Goal: Transaction & Acquisition: Subscribe to service/newsletter

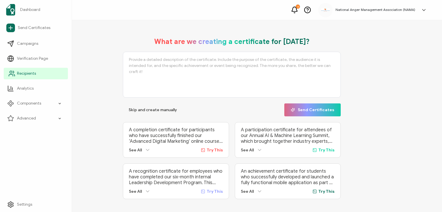
click at [20, 75] on span "Recipients" at bounding box center [26, 74] width 19 height 6
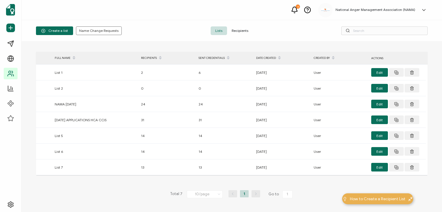
click at [238, 31] on span "Recipients" at bounding box center [240, 30] width 26 height 9
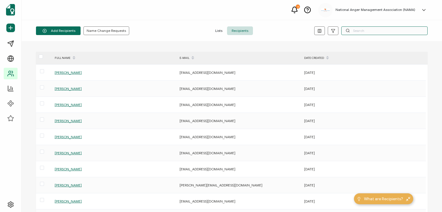
paste input "[PERSON_NAME]"
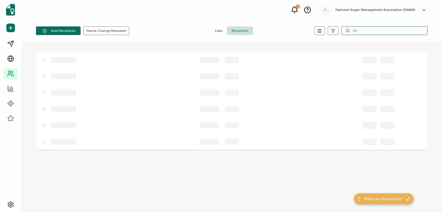
type input "R"
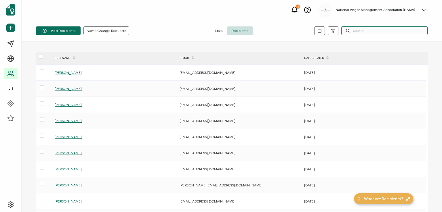
paste input "[EMAIL_ADDRESS][DOMAIN_NAME]"
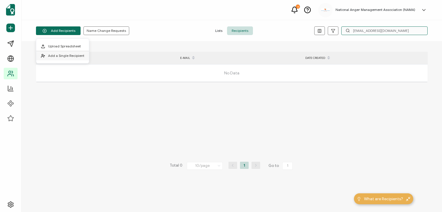
type input "[EMAIL_ADDRESS][DOMAIN_NAME]"
click at [57, 55] on span "Add a Single Recipient" at bounding box center [66, 56] width 36 height 4
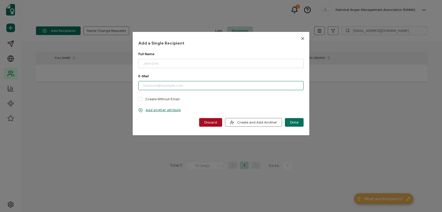
paste input "[EMAIL_ADDRESS][DOMAIN_NAME]"
type input "[EMAIL_ADDRESS][DOMAIN_NAME]"
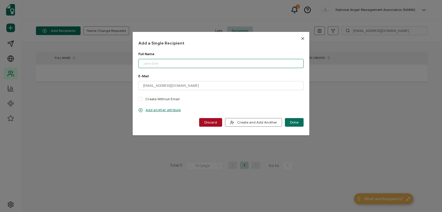
paste input "[PERSON_NAME]"
type input "[PERSON_NAME]"
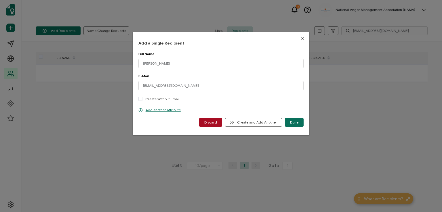
click at [289, 119] on button "Done" at bounding box center [294, 122] width 19 height 9
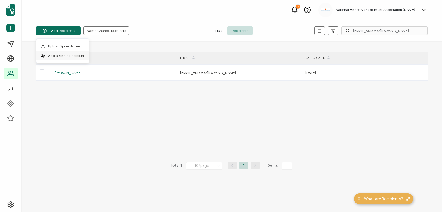
click at [63, 54] on span "Add a Single Recipient" at bounding box center [66, 56] width 36 height 4
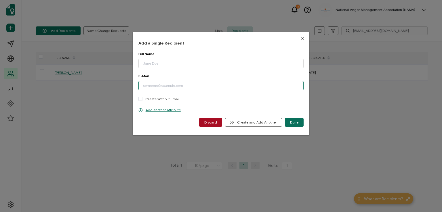
paste input "[EMAIL_ADDRESS][DOMAIN_NAME]"
type input "[EMAIL_ADDRESS][DOMAIN_NAME]"
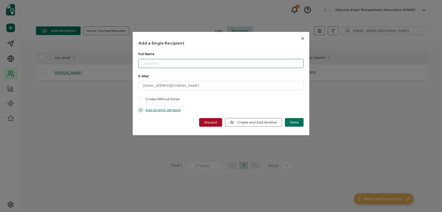
paste input "[PERSON_NAME]"
type input "[PERSON_NAME]"
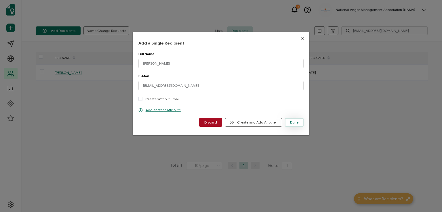
click at [289, 119] on button "Done" at bounding box center [294, 122] width 19 height 9
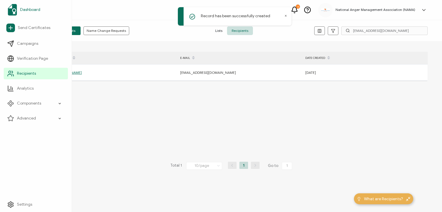
click at [27, 9] on span "Dashboard" at bounding box center [30, 10] width 20 height 6
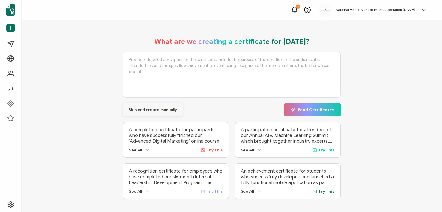
click at [136, 110] on span "Skip and create manually" at bounding box center [153, 110] width 48 height 4
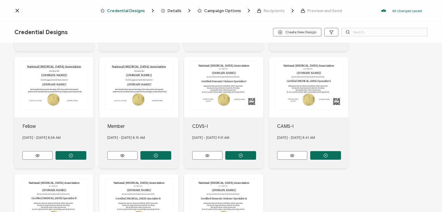
scroll to position [220, 0]
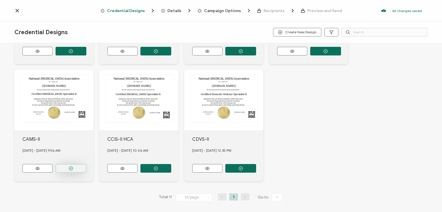
click at [66, 165] on button "button" at bounding box center [71, 168] width 31 height 9
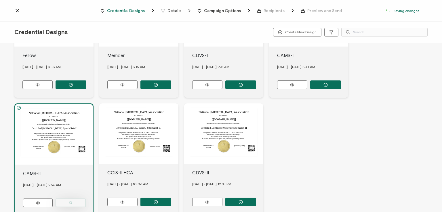
scroll to position [253, 0]
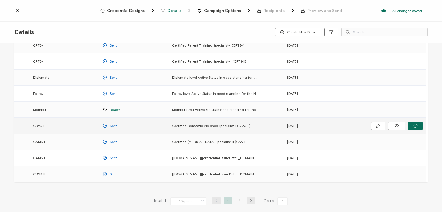
scroll to position [58, 0]
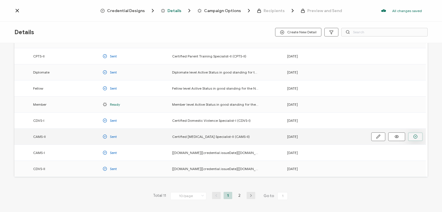
click at [414, 136] on icon "button" at bounding box center [415, 137] width 4 height 4
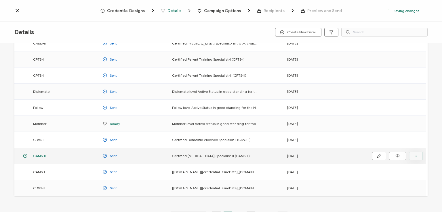
scroll to position [77, 0]
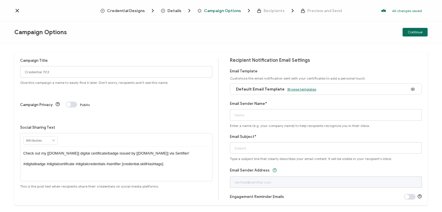
click at [298, 88] on span "Browse templates" at bounding box center [301, 89] width 29 height 4
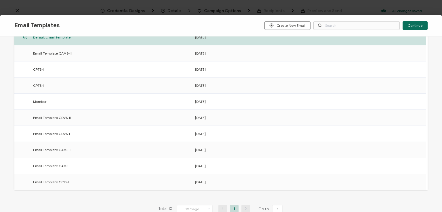
scroll to position [89, 0]
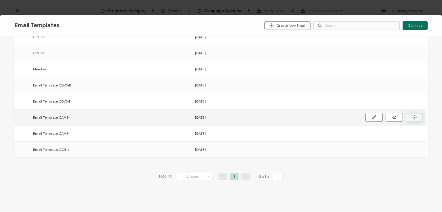
click at [410, 117] on button "button" at bounding box center [414, 117] width 17 height 9
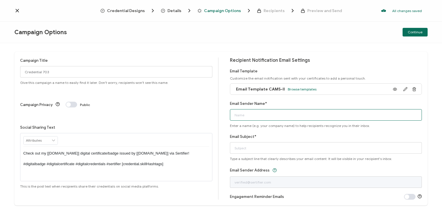
click at [353, 115] on input "Email Sender Name*" at bounding box center [326, 115] width 192 height 12
type input "National [MEDICAL_DATA] Association"
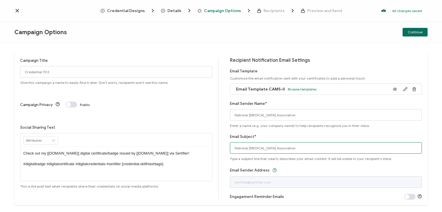
drag, startPoint x: 312, startPoint y: 148, endPoint x: 224, endPoint y: 151, distance: 87.3
click at [224, 151] on div "Campaign Title Credential 703 Give this campaign a name to easily find it later…" at bounding box center [220, 129] width 413 height 154
type input "CAMS-II digital certificate"
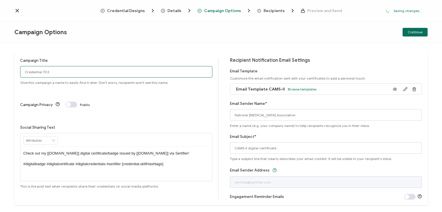
drag, startPoint x: 58, startPoint y: 70, endPoint x: 21, endPoint y: 71, distance: 36.3
click at [21, 71] on input "Credential 703" at bounding box center [116, 72] width 192 height 12
type input "CAMS-II 2 - [DATE]"
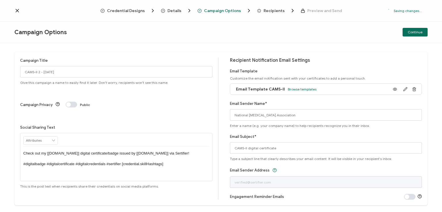
click at [114, 151] on p "Check out my [[DOMAIN_NAME]] digital certificate/badge issued by [[DOMAIN_NAME]…" at bounding box center [116, 159] width 186 height 16
click at [269, 35] on div "Campaign Options Continue" at bounding box center [221, 33] width 442 height 22
click at [375, 26] on div "Campaign Options Continue" at bounding box center [221, 33] width 442 height 22
click at [413, 31] on span "Continue" at bounding box center [415, 32] width 15 height 3
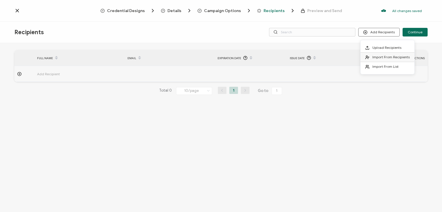
click at [385, 57] on span "Import From Recipients" at bounding box center [390, 57] width 37 height 4
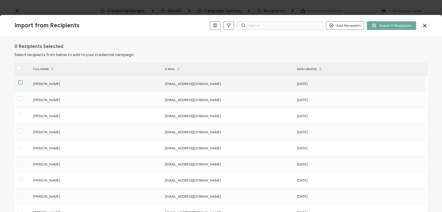
click at [22, 82] on span at bounding box center [20, 83] width 4 height 4
click at [22, 81] on input "checkbox" at bounding box center [22, 81] width 0 height 0
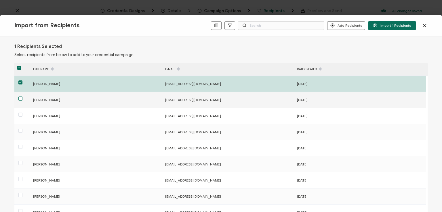
click at [20, 97] on span at bounding box center [20, 99] width 4 height 4
click at [22, 97] on input "checkbox" at bounding box center [22, 97] width 0 height 0
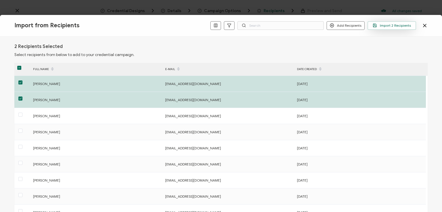
click at [385, 27] on span "Import 2 Recipients" at bounding box center [392, 25] width 38 height 4
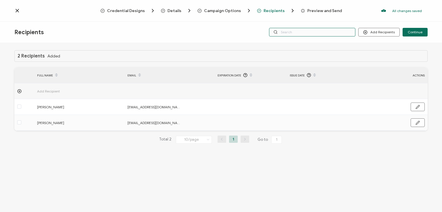
click at [306, 33] on input "text" at bounding box center [312, 32] width 86 height 9
click at [302, 22] on div "Recipients Add Recipients Continue" at bounding box center [221, 33] width 442 height 22
click at [302, 31] on input "text" at bounding box center [312, 32] width 86 height 9
click at [300, 42] on div "Recipients Add Recipients Continue" at bounding box center [221, 33] width 442 height 22
click at [297, 33] on input "text" at bounding box center [312, 32] width 86 height 9
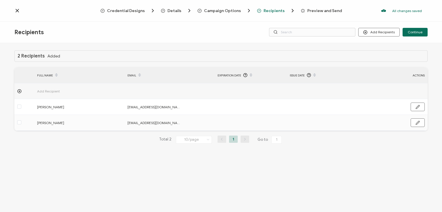
click at [302, 22] on div "Recipients Add Recipients Continue" at bounding box center [221, 33] width 442 height 22
click at [412, 32] on span "Continue" at bounding box center [415, 32] width 15 height 3
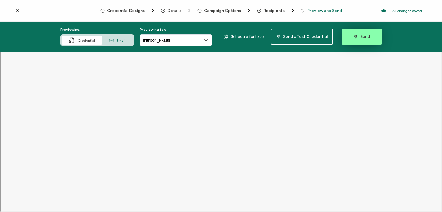
click at [356, 38] on span "Send" at bounding box center [361, 37] width 17 height 4
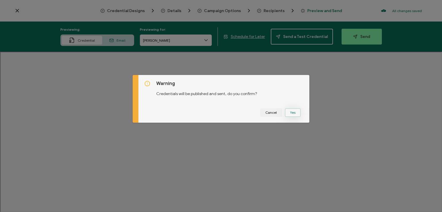
click at [289, 111] on button "Yes" at bounding box center [293, 112] width 16 height 9
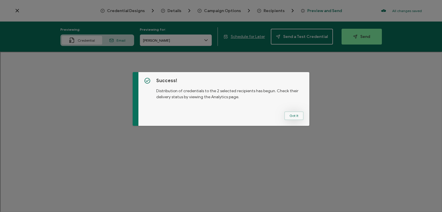
click at [292, 113] on button "Got It" at bounding box center [293, 116] width 19 height 9
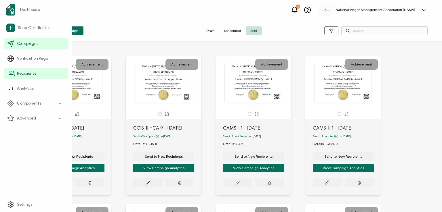
click at [21, 73] on span "Recipients" at bounding box center [26, 74] width 19 height 6
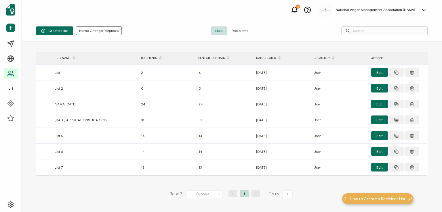
click at [241, 28] on span "Recipients" at bounding box center [240, 30] width 26 height 9
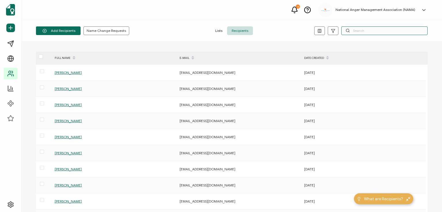
paste input "[PERSON_NAME]"
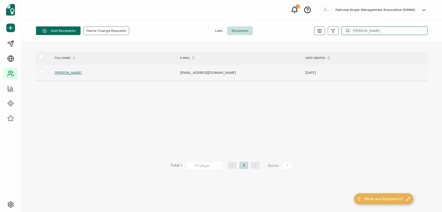
type input "[PERSON_NAME]"
click at [67, 73] on span "[PERSON_NAME]" at bounding box center [68, 73] width 27 height 4
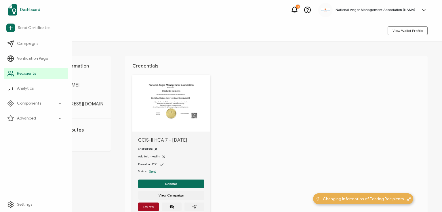
click at [31, 10] on span "Dashboard" at bounding box center [30, 10] width 20 height 6
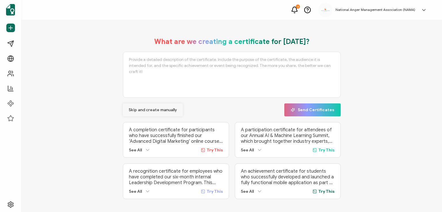
click at [145, 108] on span "Skip and create manually" at bounding box center [153, 110] width 48 height 4
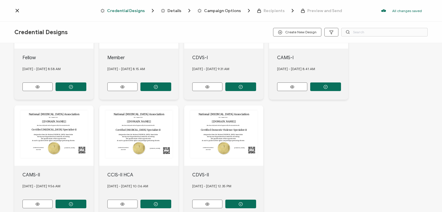
scroll to position [220, 0]
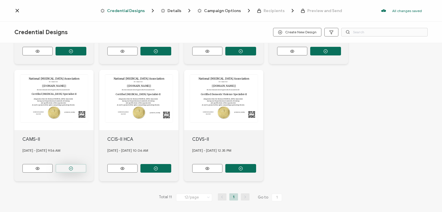
click at [70, 167] on button "button" at bounding box center [71, 168] width 31 height 9
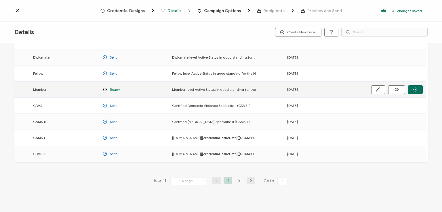
scroll to position [76, 0]
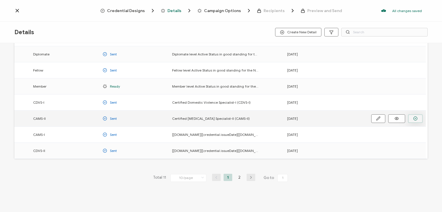
click at [416, 118] on icon "button" at bounding box center [415, 119] width 4 height 4
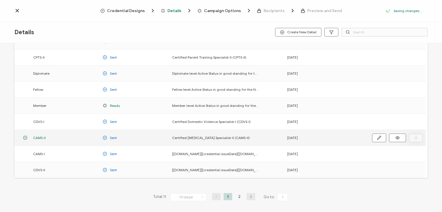
scroll to position [95, 0]
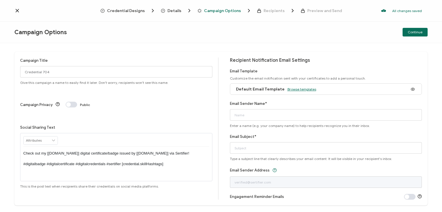
click at [302, 89] on span "Browse templates" at bounding box center [301, 89] width 29 height 4
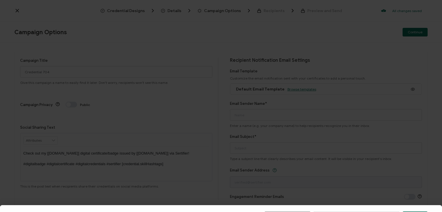
scroll to position [89, 0]
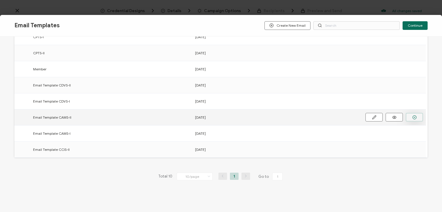
click at [410, 114] on button "button" at bounding box center [414, 117] width 17 height 9
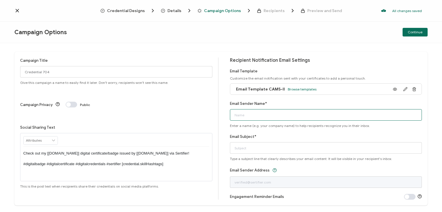
drag, startPoint x: 303, startPoint y: 117, endPoint x: 301, endPoint y: 114, distance: 3.9
click at [301, 114] on input "Email Sender Name*" at bounding box center [326, 115] width 192 height 12
type input "National [MEDICAL_DATA] Association"
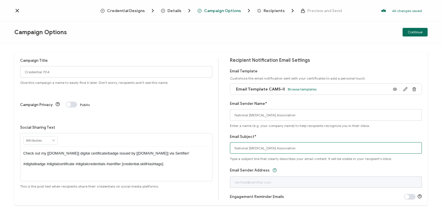
drag, startPoint x: 300, startPoint y: 145, endPoint x: 216, endPoint y: 160, distance: 86.2
click at [216, 160] on div "Campaign Title Credential 704 Give this campaign a name to easily find it later…" at bounding box center [220, 129] width 413 height 154
type input "CAMS-II digital certificate"
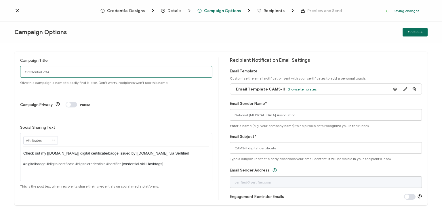
drag, startPoint x: 53, startPoint y: 72, endPoint x: 14, endPoint y: 74, distance: 39.5
click at [14, 74] on div "Campaign Title Credential 704 Give this campaign a name to easily find it later…" at bounding box center [221, 127] width 442 height 169
paste input "[PERSON_NAME]"
type input "CAMS-II 1 - [DATE] [PERSON_NAME]"
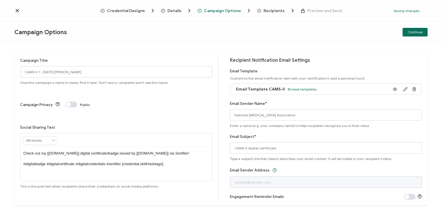
click at [115, 151] on p "Check out my [[DOMAIN_NAME]] digital certificate/badge issued by [[DOMAIN_NAME]…" at bounding box center [116, 159] width 186 height 16
click at [200, 28] on div "Campaign Options Continue" at bounding box center [221, 33] width 442 height 22
click at [412, 31] on span "Continue" at bounding box center [415, 32] width 15 height 3
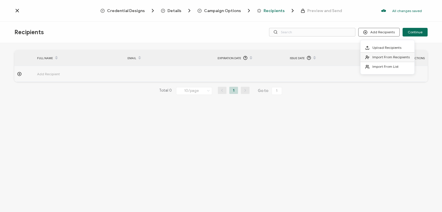
click at [369, 56] on icon at bounding box center [367, 57] width 4 height 4
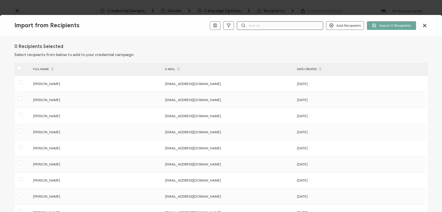
paste input "[PERSON_NAME]"
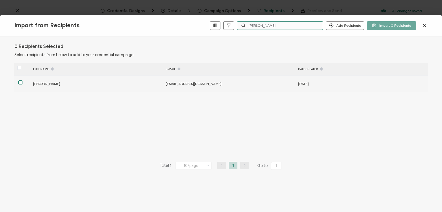
type input "[PERSON_NAME]"
click at [20, 82] on span at bounding box center [20, 83] width 4 height 4
click at [22, 81] on input "checkbox" at bounding box center [22, 81] width 0 height 0
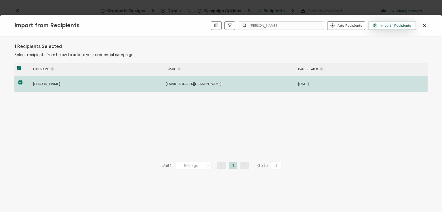
click at [389, 25] on span "Import 1 Recipients" at bounding box center [392, 25] width 38 height 4
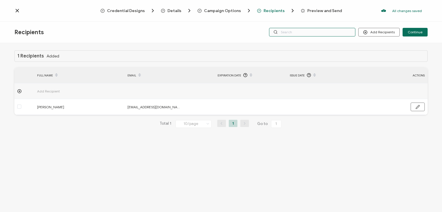
click at [304, 33] on input "text" at bounding box center [312, 32] width 86 height 9
click at [300, 19] on div "Credential Designs Details Campaign Options Recipients Preview and Send All cha…" at bounding box center [221, 11] width 442 height 22
click at [297, 33] on input "text" at bounding box center [312, 32] width 86 height 9
click at [296, 43] on div "1 Recipients Added FULL NAME EMAIL Expiration Date Issue Date ACTIONS Add Recip…" at bounding box center [221, 128] width 442 height 171
click at [295, 30] on input "text" at bounding box center [312, 32] width 86 height 9
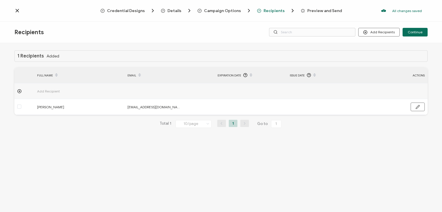
click at [302, 21] on div "Credential Designs Details Campaign Options Recipients Preview and Send All cha…" at bounding box center [221, 11] width 442 height 22
click at [412, 33] on span "Continue" at bounding box center [415, 32] width 15 height 3
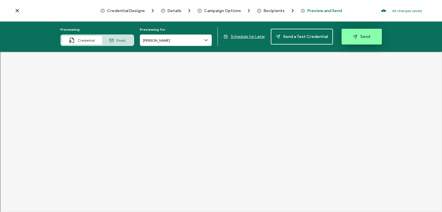
click at [361, 35] on span "Send" at bounding box center [361, 37] width 17 height 4
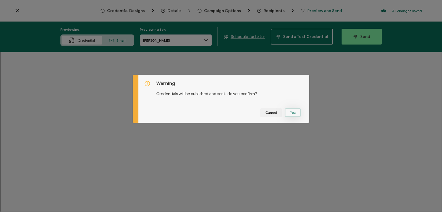
click at [294, 110] on button "Yes" at bounding box center [293, 112] width 16 height 9
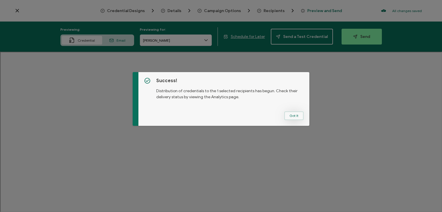
click at [292, 114] on button "Got It" at bounding box center [293, 116] width 19 height 9
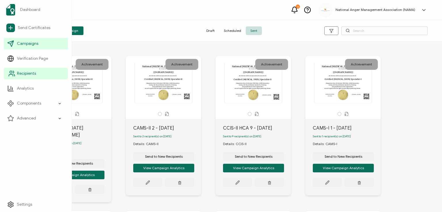
click at [26, 71] on link "Recipients" at bounding box center [36, 74] width 64 height 12
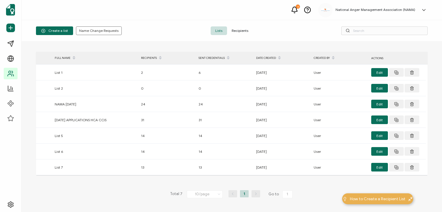
click at [235, 31] on span "Recipients" at bounding box center [240, 30] width 26 height 9
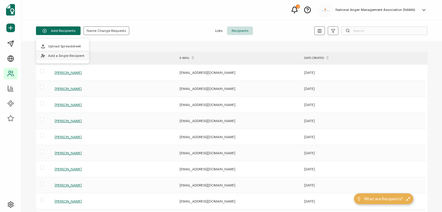
click at [68, 54] on span "Add a Single Recipient" at bounding box center [66, 56] width 36 height 4
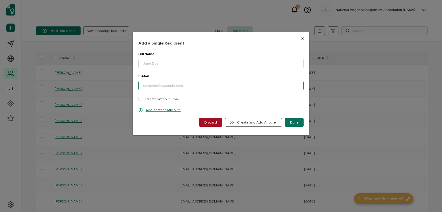
paste input "[EMAIL_ADDRESS][DOMAIN_NAME]"
type input "[EMAIL_ADDRESS][DOMAIN_NAME]"
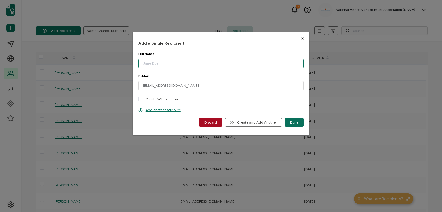
click at [172, 61] on input "dialog" at bounding box center [220, 63] width 165 height 9
type input "[PERSON_NAME]"
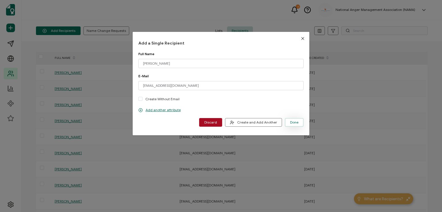
click at [290, 123] on span "Done" at bounding box center [294, 122] width 8 height 3
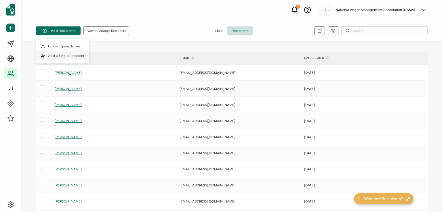
click at [71, 56] on span "Add a Single Recipient" at bounding box center [66, 56] width 36 height 4
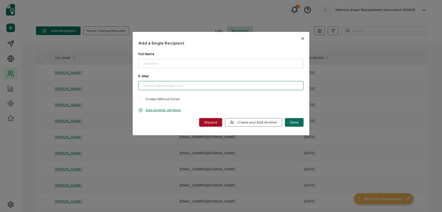
paste input "[EMAIL_ADDRESS][DOMAIN_NAME]"
type input "[EMAIL_ADDRESS][DOMAIN_NAME]"
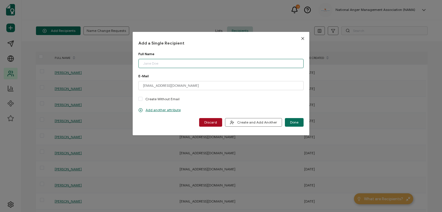
click at [170, 65] on input "dialog" at bounding box center [220, 63] width 165 height 9
type input "[PERSON_NAME]"
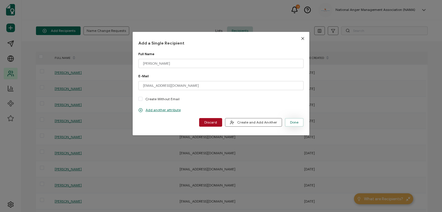
click at [292, 122] on span "Done" at bounding box center [294, 122] width 8 height 3
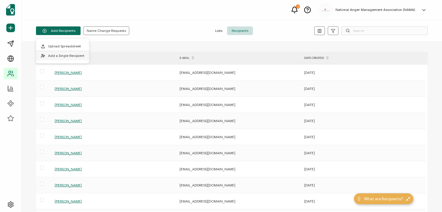
click at [68, 53] on li "Add a Single Recipient" at bounding box center [62, 55] width 53 height 9
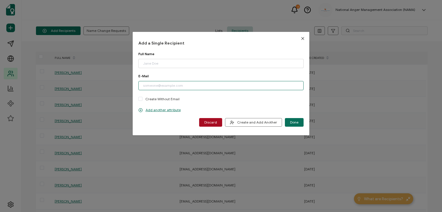
paste input "[EMAIL_ADDRESS][DOMAIN_NAME]"
type input "[EMAIL_ADDRESS][DOMAIN_NAME]"
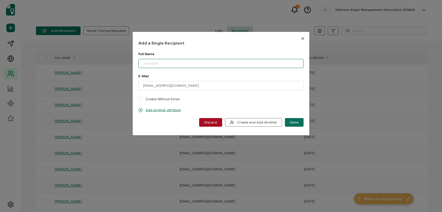
click at [181, 64] on input "dialog" at bounding box center [220, 63] width 165 height 9
type input "[PERSON_NAME]"
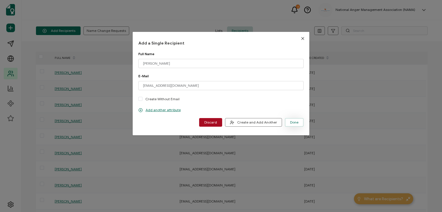
click at [290, 121] on span "Done" at bounding box center [294, 122] width 8 height 3
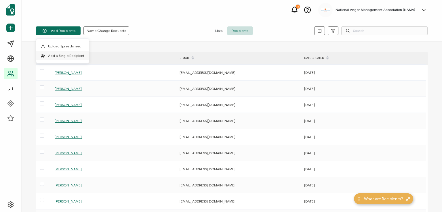
click at [72, 53] on li "Add a Single Recipient" at bounding box center [62, 55] width 53 height 9
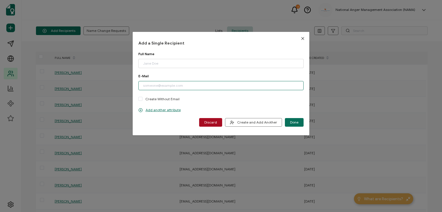
paste input "[EMAIL_ADDRESS][DOMAIN_NAME]"
type input "[EMAIL_ADDRESS][DOMAIN_NAME]"
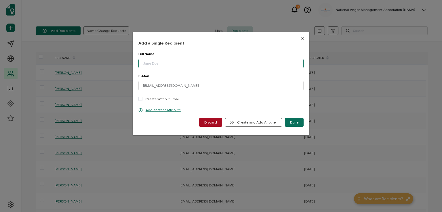
paste input "[PERSON_NAME]"
type input "[PERSON_NAME]"
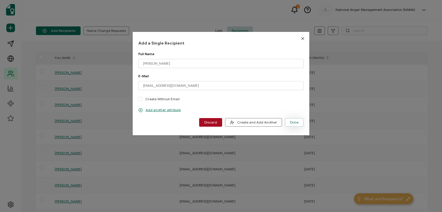
click at [291, 121] on span "Done" at bounding box center [294, 122] width 8 height 3
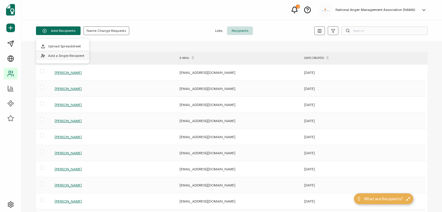
click at [65, 58] on li "Add a Single Recipient" at bounding box center [62, 55] width 53 height 9
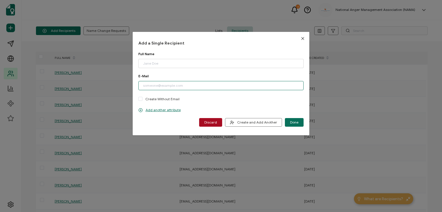
paste input "[EMAIL_ADDRESS][DOMAIN_NAME]"
type input "[EMAIL_ADDRESS][DOMAIN_NAME]"
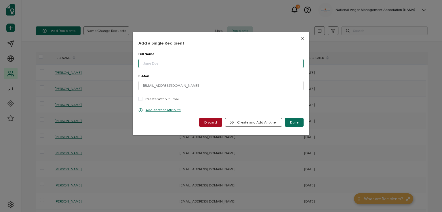
click at [170, 62] on input "dialog" at bounding box center [220, 63] width 165 height 9
type input "[PERSON_NAME]"
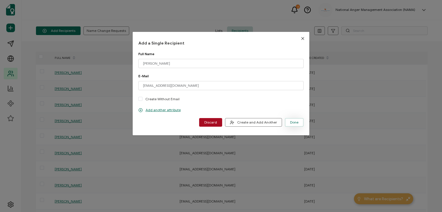
click at [292, 121] on span "Done" at bounding box center [294, 122] width 8 height 3
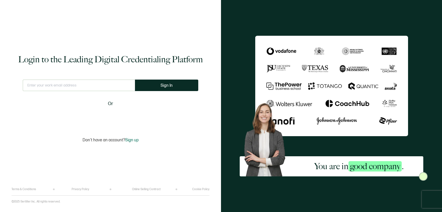
type input "[EMAIL_ADDRESS][DOMAIN_NAME]"
click at [167, 83] on span "Sign In" at bounding box center [167, 85] width 12 height 4
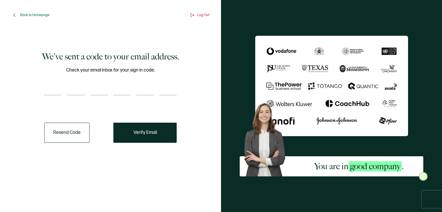
click at [60, 84] on input "number" at bounding box center [52, 90] width 17 height 12
type input "6"
type input "3"
type input "9"
type input "5"
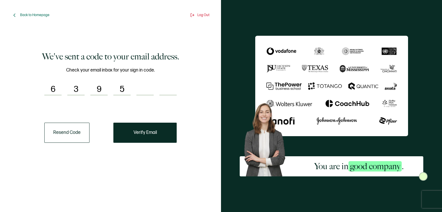
type input "1"
type input "0"
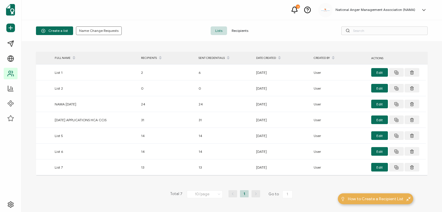
click at [239, 28] on span "Recipients" at bounding box center [240, 30] width 26 height 9
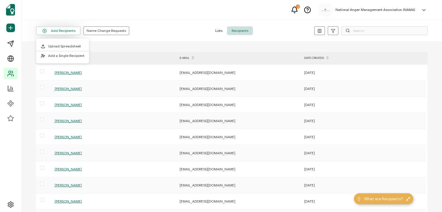
click at [52, 33] on button "Add Recipients" at bounding box center [58, 30] width 45 height 9
click at [58, 53] on li "Add a Single Recipient" at bounding box center [62, 55] width 53 height 9
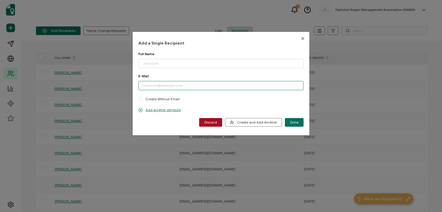
paste input "[EMAIL_ADDRESS][DOMAIN_NAME]"
type input "[EMAIL_ADDRESS][DOMAIN_NAME]"
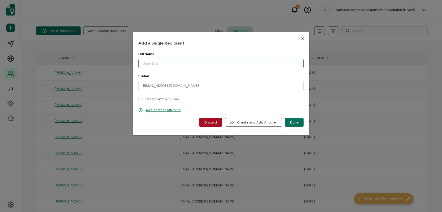
click at [163, 63] on input "dialog" at bounding box center [220, 63] width 165 height 9
type input "[PERSON_NAME]"
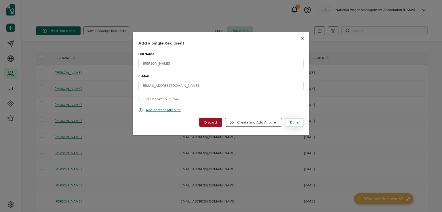
click at [295, 121] on span "Done" at bounding box center [294, 122] width 8 height 3
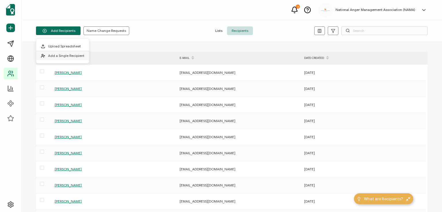
click at [71, 53] on li "Add a Single Recipient" at bounding box center [62, 55] width 53 height 9
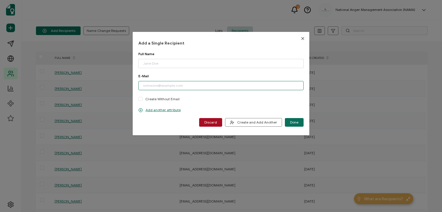
paste input "[EMAIL_ADDRESS][DOMAIN_NAME]"
type input "[EMAIL_ADDRESS][DOMAIN_NAME]"
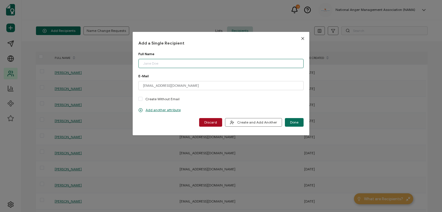
paste input "[PERSON_NAME]"
type input "[PERSON_NAME]"
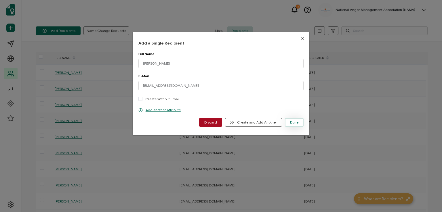
click at [294, 123] on span "Done" at bounding box center [294, 122] width 8 height 3
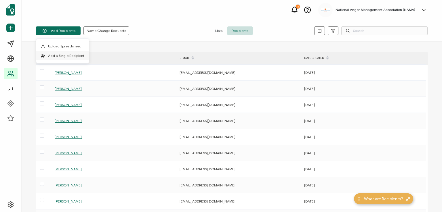
click at [68, 55] on span "Add a Single Recipient" at bounding box center [66, 56] width 36 height 4
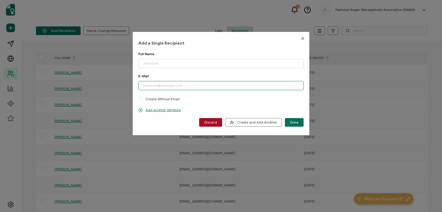
paste input "[EMAIL_ADDRESS][DOMAIN_NAME]"
type input "[EMAIL_ADDRESS][DOMAIN_NAME]"
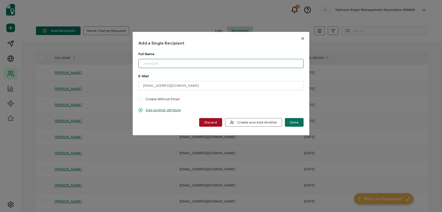
click at [167, 62] on input "dialog" at bounding box center [220, 63] width 165 height 9
type input "[PERSON_NAME]"
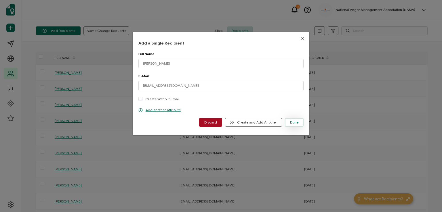
click at [292, 123] on span "Done" at bounding box center [294, 122] width 8 height 3
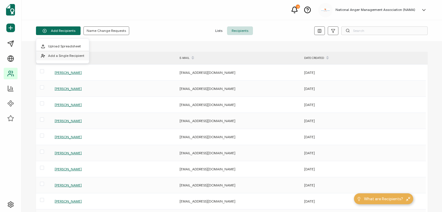
click at [73, 53] on li "Add a Single Recipient" at bounding box center [62, 55] width 53 height 9
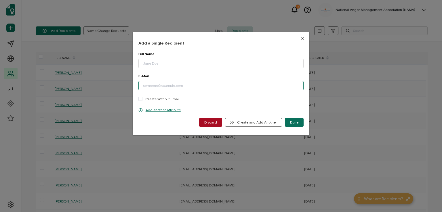
paste input "[EMAIL_ADDRESS][DOMAIN_NAME]"
type input "[EMAIL_ADDRESS][DOMAIN_NAME]"
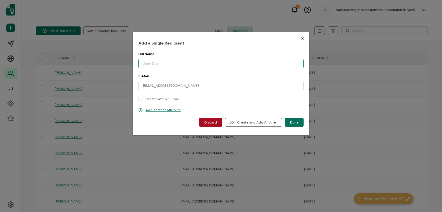
click at [169, 64] on input "dialog" at bounding box center [220, 63] width 165 height 9
type input "[PERSON_NAME]"
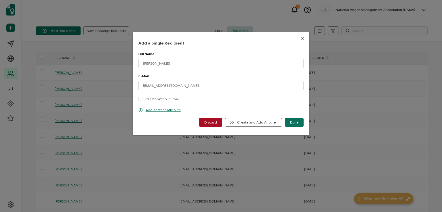
click at [292, 121] on span "Done" at bounding box center [294, 122] width 8 height 3
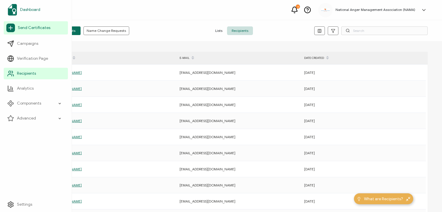
click at [26, 9] on span "Dashboard" at bounding box center [30, 10] width 20 height 6
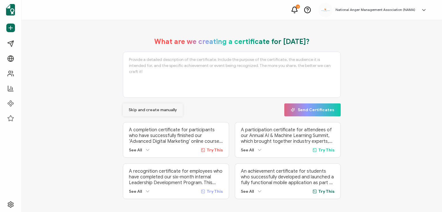
click at [147, 110] on span "Skip and create manually" at bounding box center [153, 110] width 48 height 4
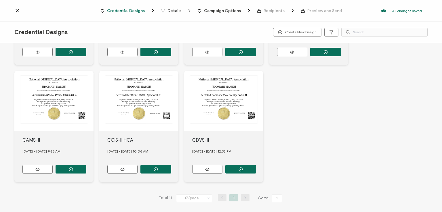
scroll to position [220, 0]
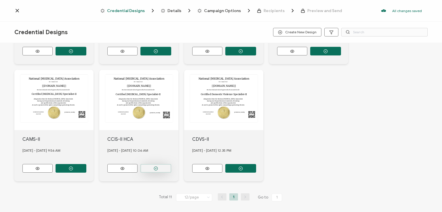
click at [155, 164] on button "button" at bounding box center [155, 168] width 31 height 9
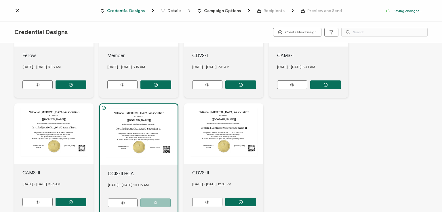
scroll to position [253, 0]
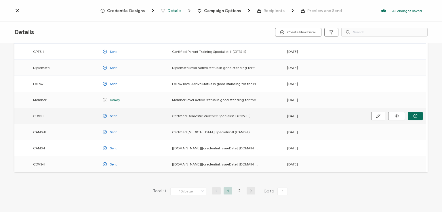
scroll to position [76, 0]
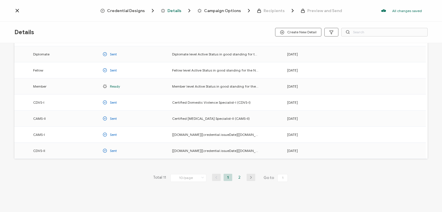
click at [238, 176] on li "2" at bounding box center [239, 177] width 9 height 7
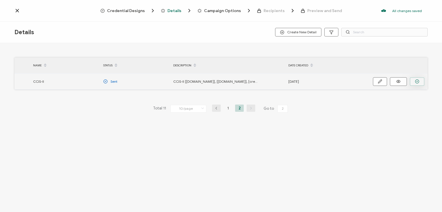
click at [417, 81] on icon "button" at bounding box center [417, 81] width 4 height 4
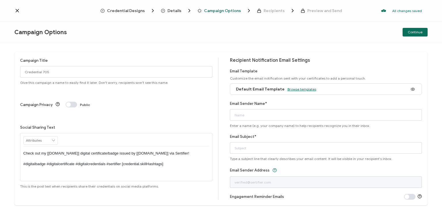
click at [302, 87] on span "Browse templates" at bounding box center [301, 89] width 29 height 4
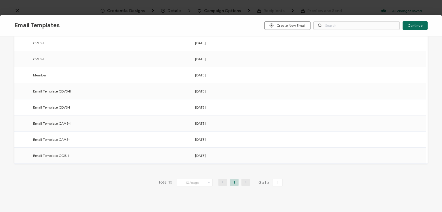
scroll to position [89, 0]
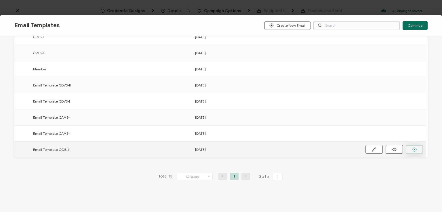
click at [411, 149] on button "button" at bounding box center [414, 149] width 17 height 9
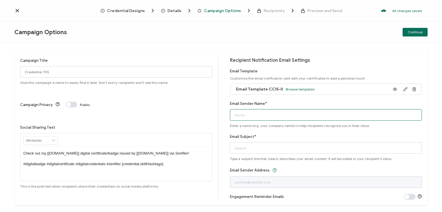
click at [306, 110] on input "Email Sender Name*" at bounding box center [326, 115] width 192 height 12
type input "National [MEDICAL_DATA] Association"
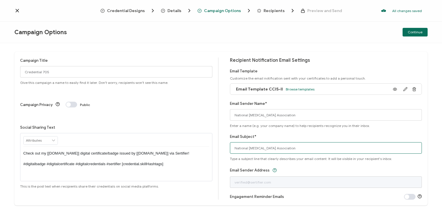
drag, startPoint x: 297, startPoint y: 146, endPoint x: 217, endPoint y: 146, distance: 79.7
click at [217, 146] on div "Campaign Title Credential 705 Give this campaign a name to easily find it later…" at bounding box center [220, 129] width 413 height 154
type input "CCIS-II digital certificate"
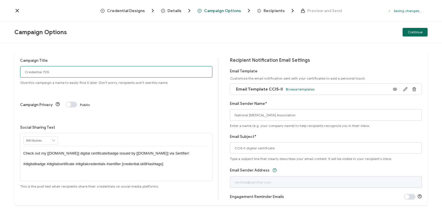
drag, startPoint x: 54, startPoint y: 73, endPoint x: 10, endPoint y: 79, distance: 43.9
click at [10, 79] on div "Campaign Title Credential 705 Give this campaign a name to easily find it later…" at bounding box center [221, 127] width 442 height 169
type input "CCIS-II HCA 8 - [DATE]"
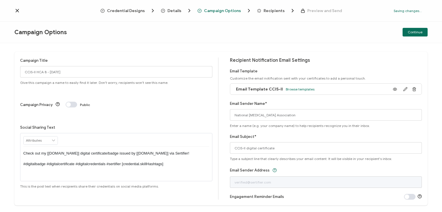
click at [115, 151] on p "Check out my [[DOMAIN_NAME]] digital certificate/badge issued by [[DOMAIN_NAME]…" at bounding box center [116, 159] width 186 height 16
click at [229, 50] on div "Campaign Title CCIS-II HCA 8 - [DATE] Give this campaign a name to easily find …" at bounding box center [221, 127] width 442 height 169
click at [412, 31] on span "Continue" at bounding box center [415, 32] width 15 height 3
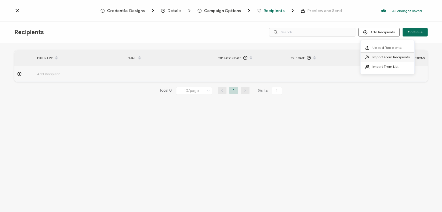
click at [381, 58] on span "Import From Recipients" at bounding box center [390, 57] width 37 height 4
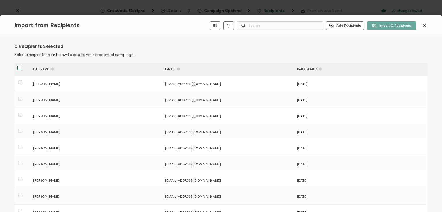
click at [18, 69] on span at bounding box center [19, 68] width 4 height 4
click at [21, 66] on input "checkbox" at bounding box center [21, 66] width 0 height 0
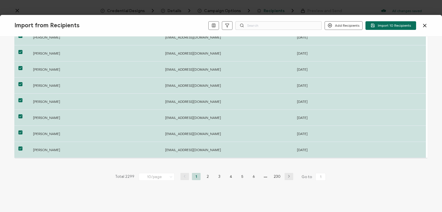
scroll to position [89, 0]
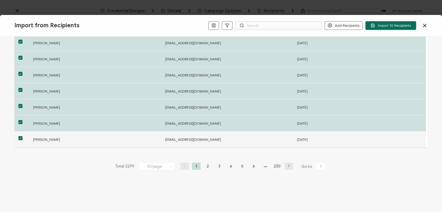
click at [19, 137] on span at bounding box center [20, 138] width 4 height 4
click at [22, 136] on input "checkbox" at bounding box center [22, 136] width 0 height 0
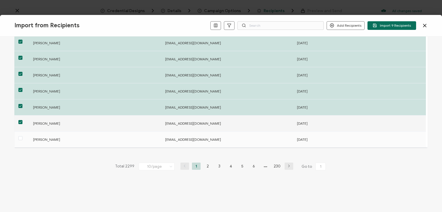
click at [18, 119] on div at bounding box center [22, 123] width 16 height 9
click at [20, 121] on span at bounding box center [20, 122] width 4 height 4
click at [22, 120] on input "checkbox" at bounding box center [22, 120] width 0 height 0
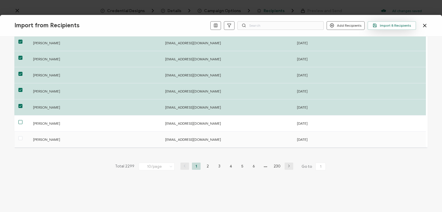
click at [384, 23] on span "Import 8 Recipients" at bounding box center [392, 25] width 38 height 4
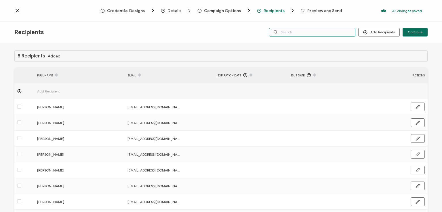
click at [332, 29] on input "text" at bounding box center [312, 32] width 86 height 9
click at [325, 22] on div "Recipients Add Recipients Continue" at bounding box center [221, 33] width 442 height 22
click at [312, 34] on input "text" at bounding box center [312, 32] width 86 height 9
click at [312, 41] on div "Recipients Add Recipients Continue" at bounding box center [221, 33] width 442 height 22
click at [308, 33] on input "text" at bounding box center [312, 32] width 86 height 9
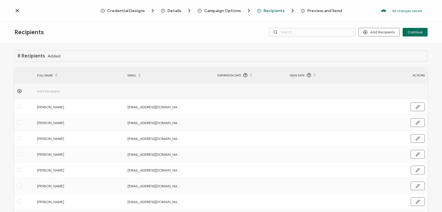
click at [311, 24] on div "Recipients Add Recipients Continue" at bounding box center [221, 33] width 442 height 22
click at [411, 32] on span "Continue" at bounding box center [415, 32] width 15 height 3
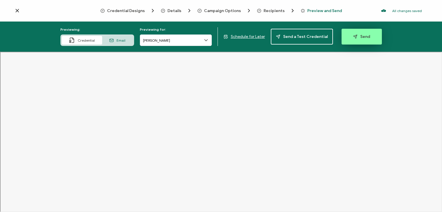
click at [357, 36] on span "Send" at bounding box center [361, 37] width 17 height 4
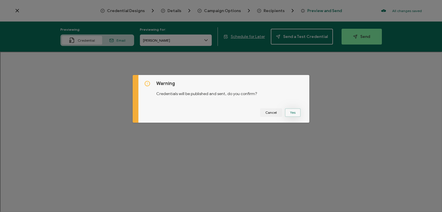
click at [290, 111] on button "Yes" at bounding box center [293, 112] width 16 height 9
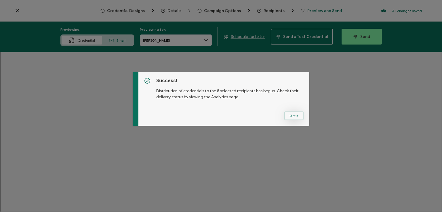
click at [291, 114] on button "Got It" at bounding box center [293, 116] width 19 height 9
